Goal: Navigation & Orientation: Find specific page/section

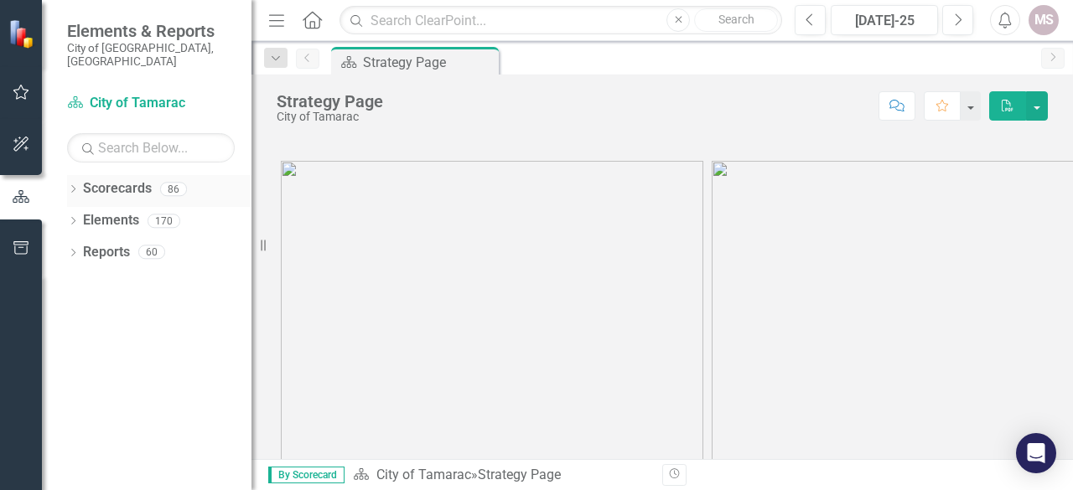
click at [71, 186] on icon "Dropdown" at bounding box center [73, 190] width 12 height 9
click at [82, 215] on icon "Dropdown" at bounding box center [81, 220] width 13 height 10
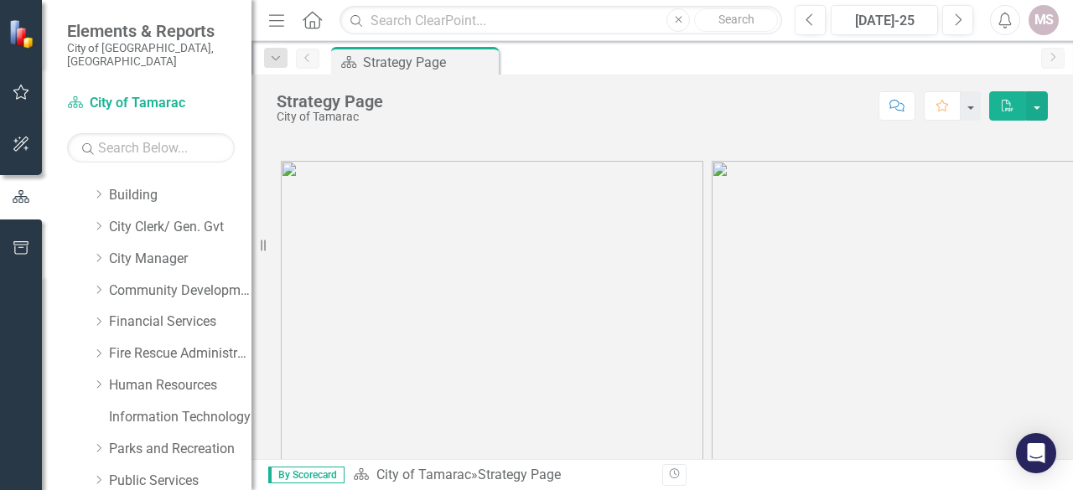
scroll to position [84, 0]
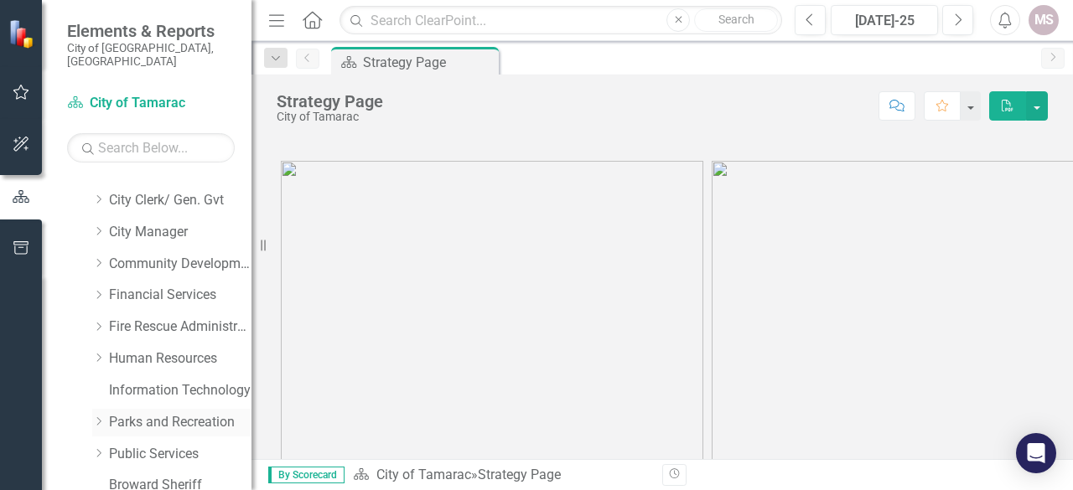
click at [99, 417] on icon "Dropdown" at bounding box center [98, 422] width 13 height 10
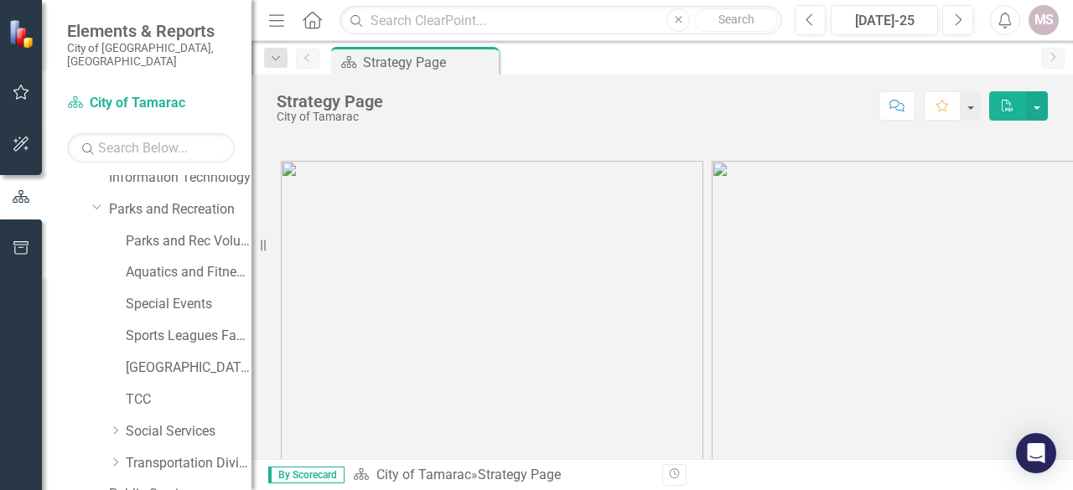
scroll to position [335, 0]
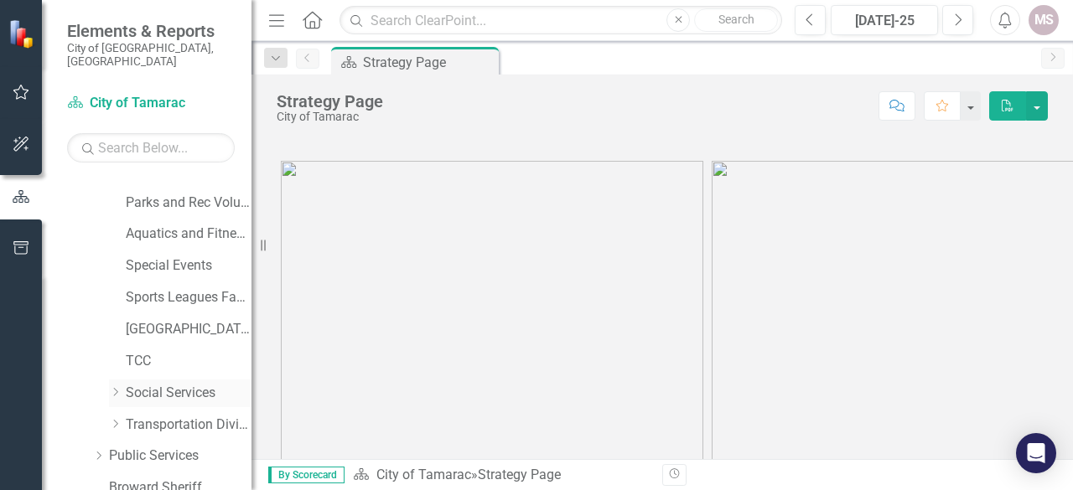
click at [117, 387] on icon "Dropdown" at bounding box center [115, 392] width 13 height 10
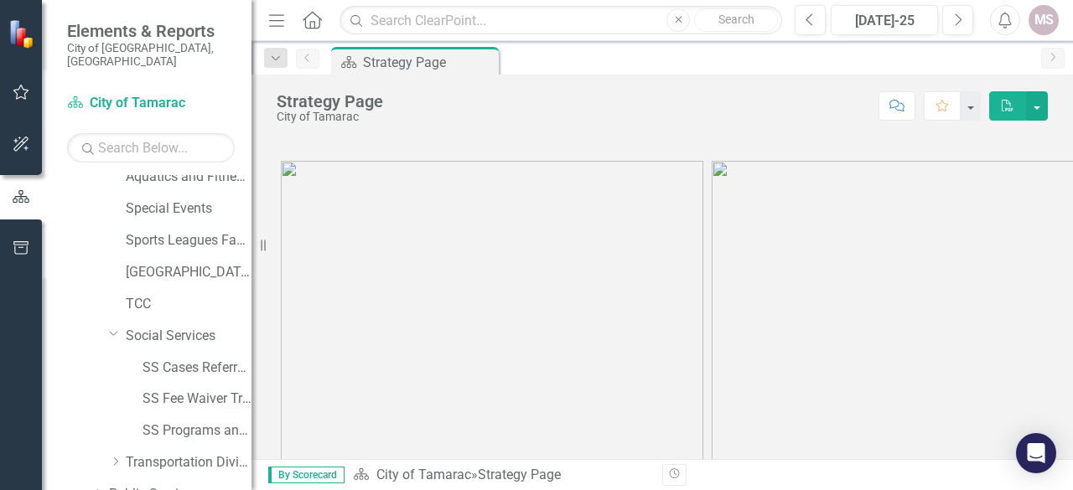
scroll to position [419, 0]
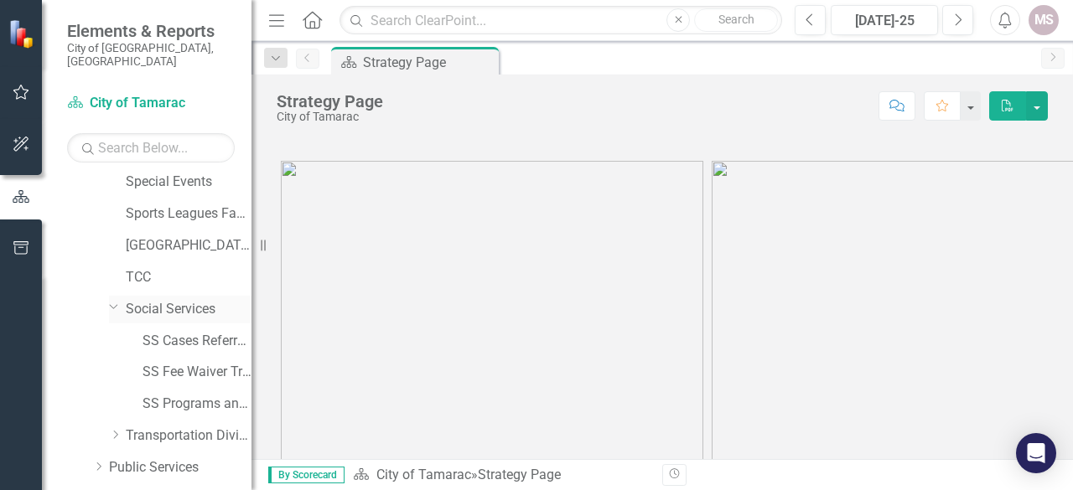
click at [116, 300] on icon "Dropdown" at bounding box center [114, 306] width 10 height 13
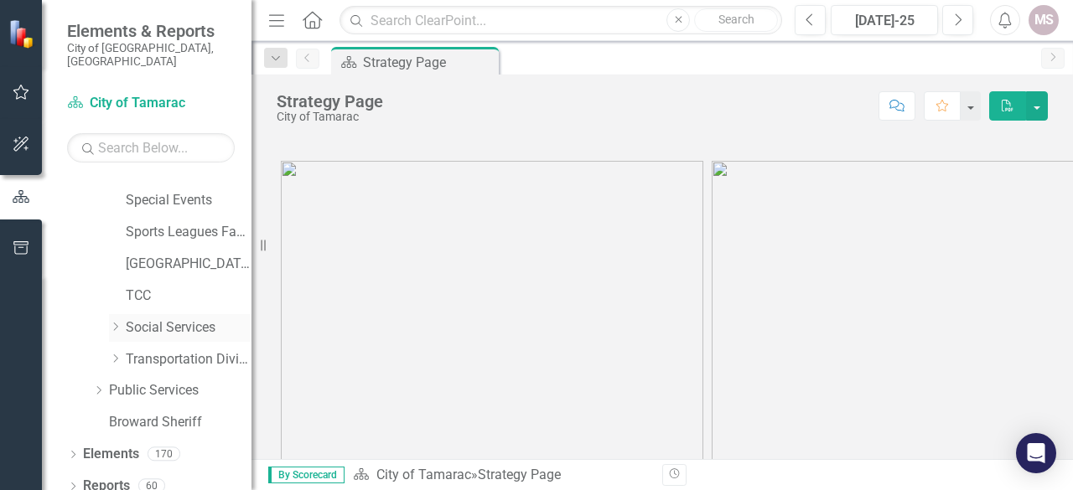
click at [117, 322] on icon "Dropdown" at bounding box center [115, 327] width 13 height 10
click at [113, 224] on icon "Dropdown" at bounding box center [114, 230] width 10 height 13
click at [181, 318] on link "Social Services" at bounding box center [189, 327] width 126 height 19
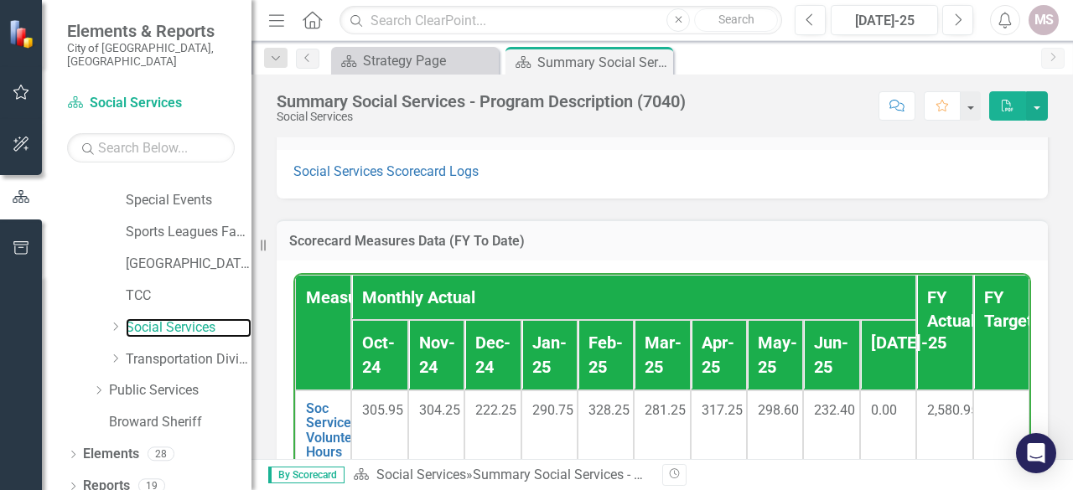
scroll to position [1341, 0]
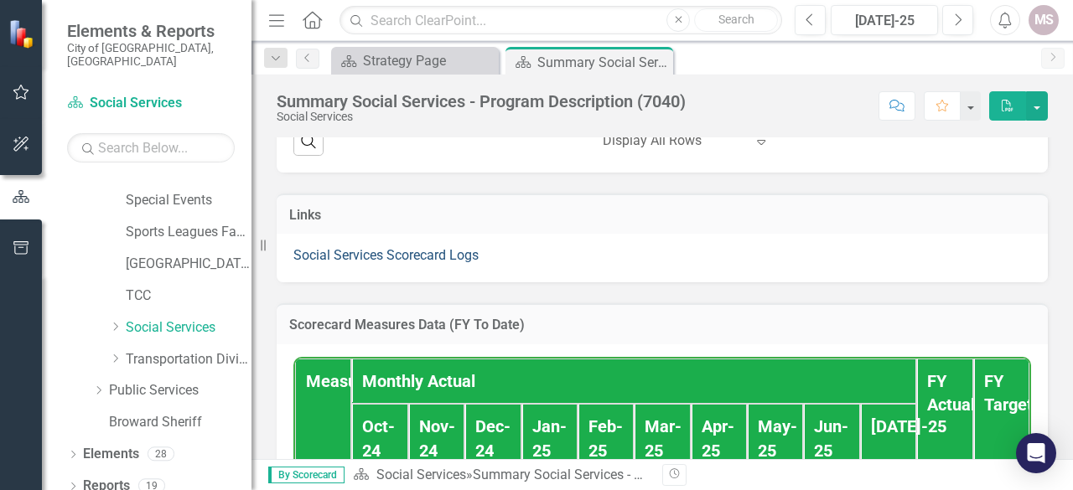
click at [362, 250] on link "Social Services Scorecard Logs" at bounding box center [385, 255] width 185 height 16
click at [406, 252] on link "Social Services Scorecard Logs" at bounding box center [385, 255] width 185 height 16
